Goal: Transaction & Acquisition: Purchase product/service

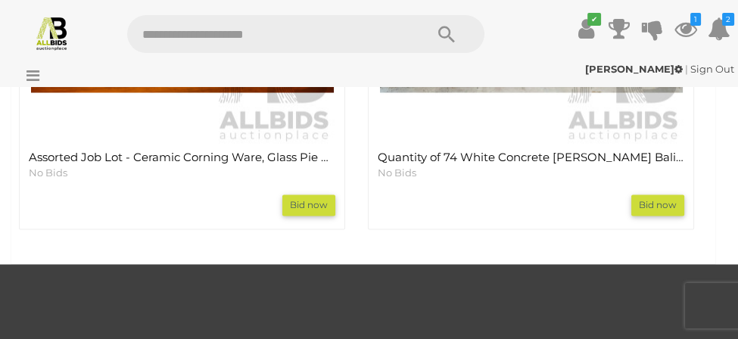
scroll to position [2524, 0]
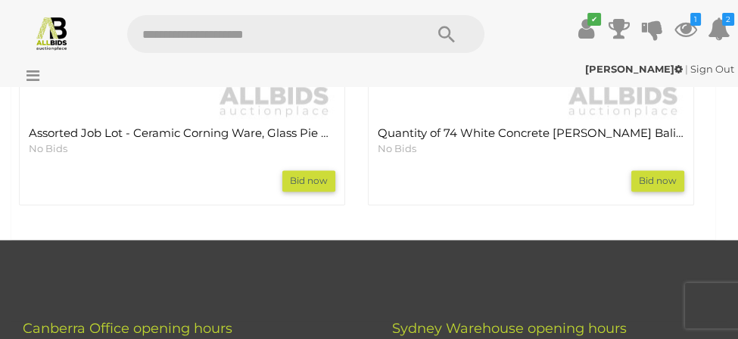
click at [488, 131] on h4 "Quantity of 74 White Concrete [PERSON_NAME] Balistrade Posts & Coolaroo Exterio…" at bounding box center [531, 133] width 307 height 13
